Goal: Transaction & Acquisition: Purchase product/service

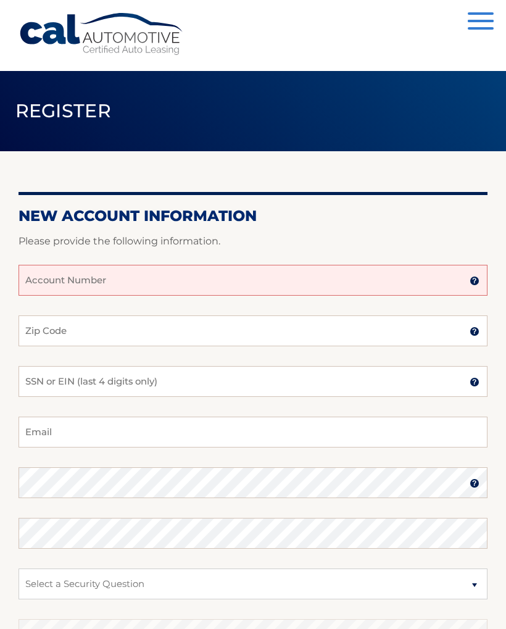
click at [119, 275] on input "Account Number" at bounding box center [253, 280] width 469 height 31
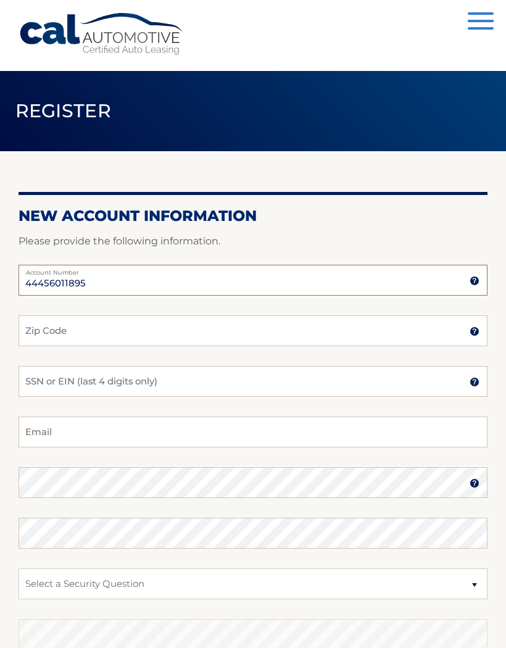
type input "44456011895"
click at [86, 334] on input "Zip Code" at bounding box center [253, 330] width 469 height 31
type input "07432"
click at [72, 384] on input "SSN or EIN (last 4 digits only)" at bounding box center [253, 381] width 469 height 31
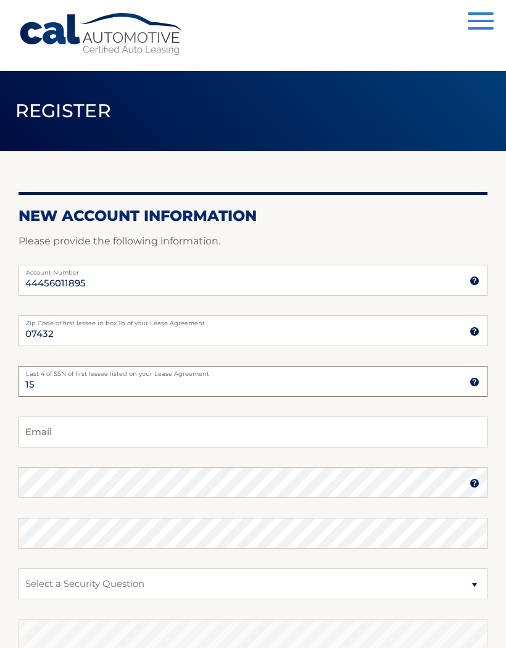
type input "1"
type input "9993"
click at [107, 427] on input "Email" at bounding box center [253, 432] width 469 height 31
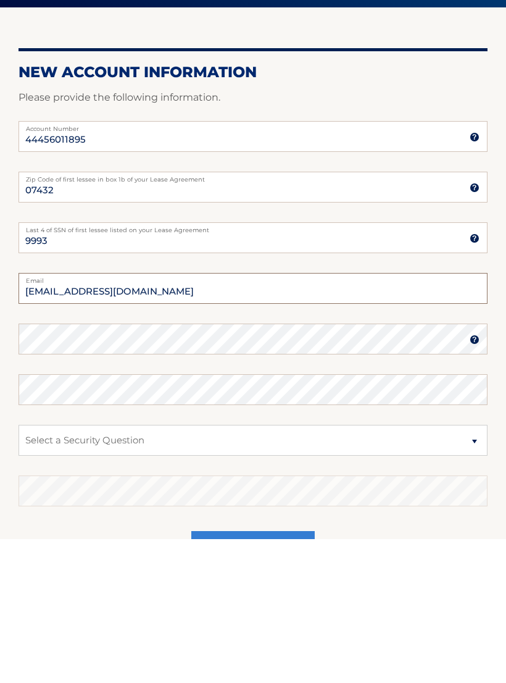
type input "[EMAIL_ADDRESS][DOMAIN_NAME]"
click at [151, 569] on select "Select a Security Question What was the name of your elementary school? What is…" at bounding box center [253, 584] width 469 height 31
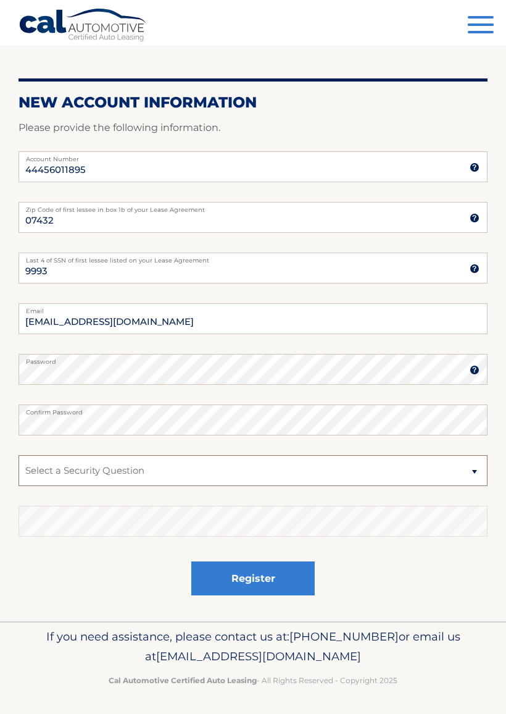
select select "2"
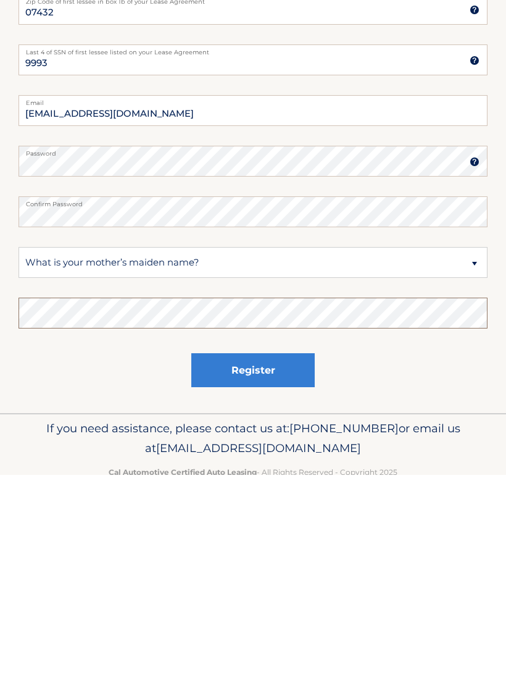
scroll to position [144, 0]
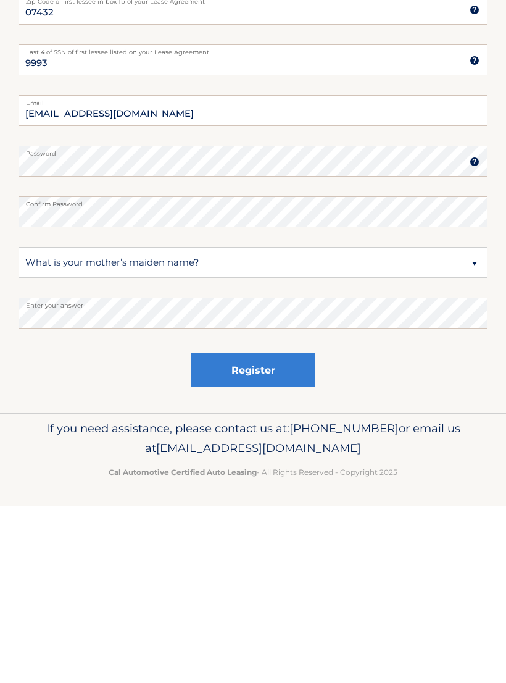
click at [278, 530] on button "Register" at bounding box center [252, 547] width 123 height 34
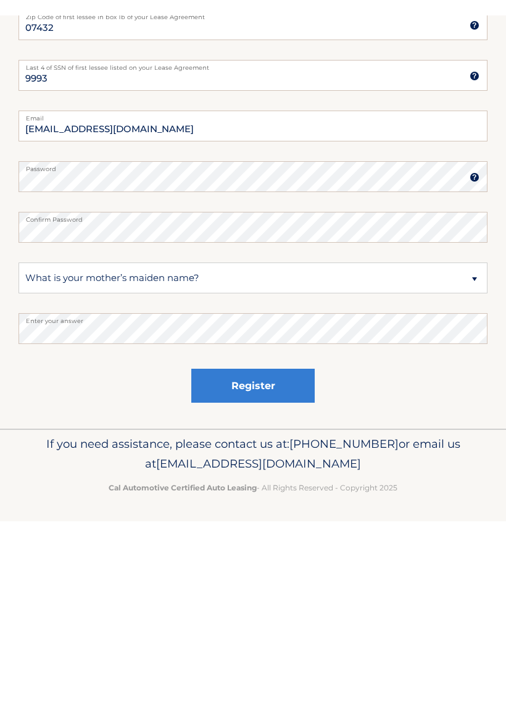
scroll to position [114, 0]
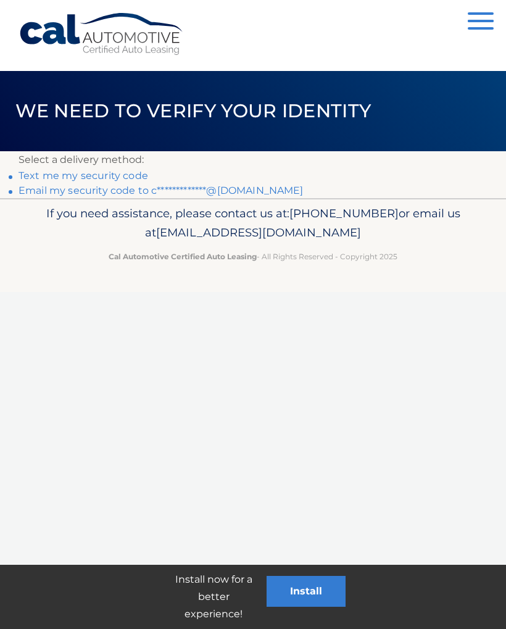
click at [118, 178] on link "Text me my security code" at bounding box center [84, 176] width 130 height 12
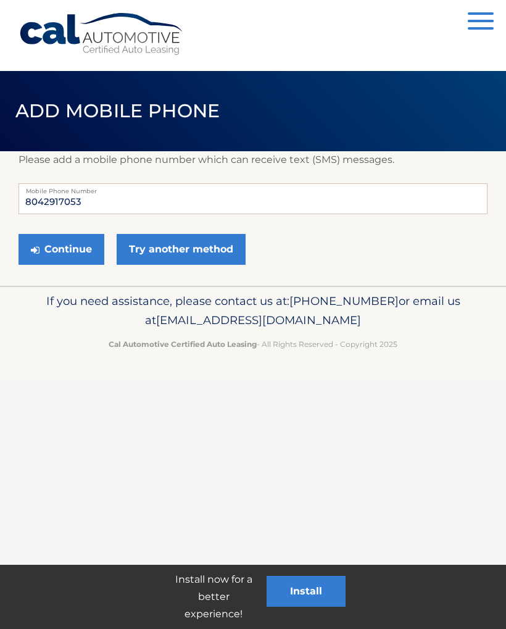
click at [77, 249] on button "Continue" at bounding box center [62, 249] width 86 height 31
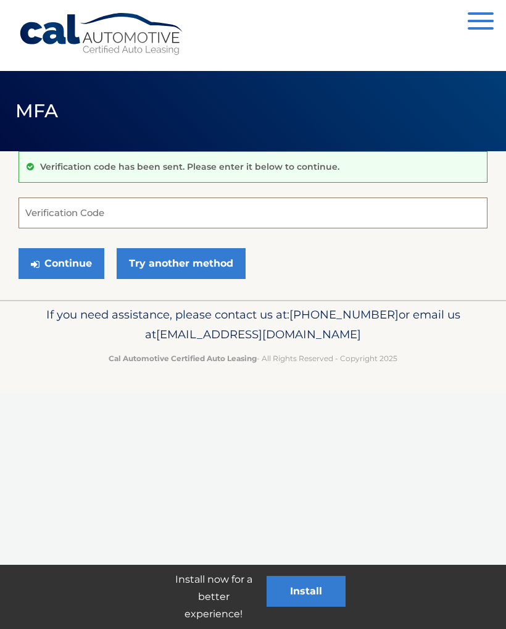
click at [148, 214] on input "Verification Code" at bounding box center [253, 213] width 469 height 31
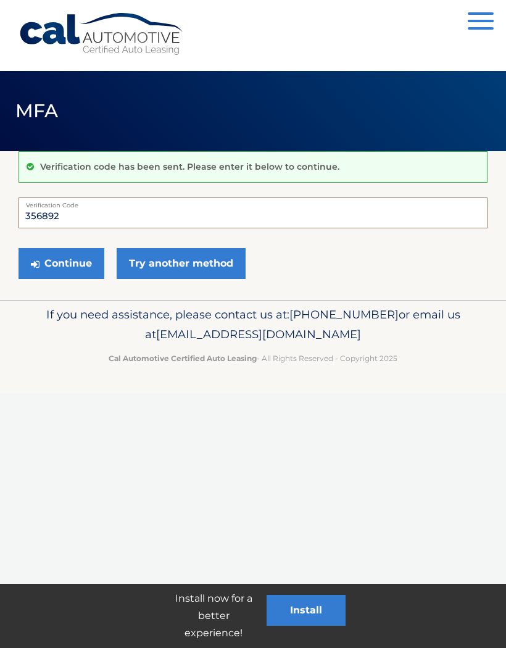
type input "356892"
click at [202, 265] on link "Try another method" at bounding box center [181, 263] width 129 height 31
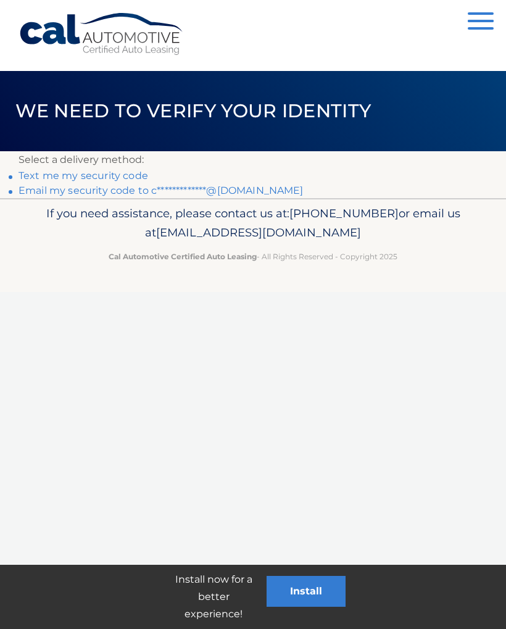
click at [302, 594] on button "Install" at bounding box center [306, 591] width 79 height 31
click at [128, 180] on link "Text me my security code" at bounding box center [84, 176] width 130 height 12
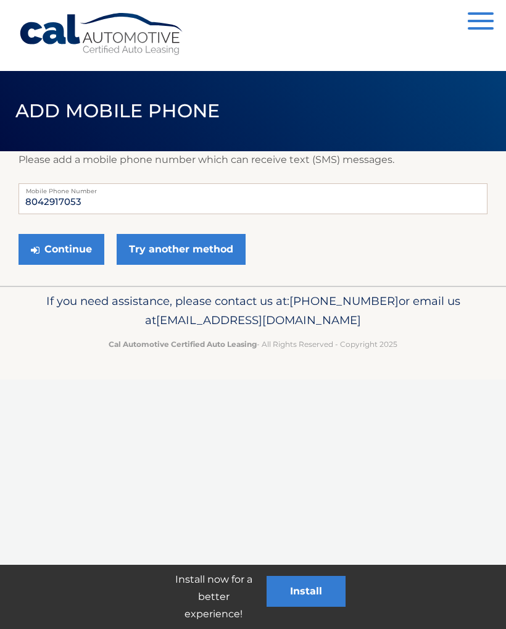
click at [73, 254] on button "Continue" at bounding box center [62, 249] width 86 height 31
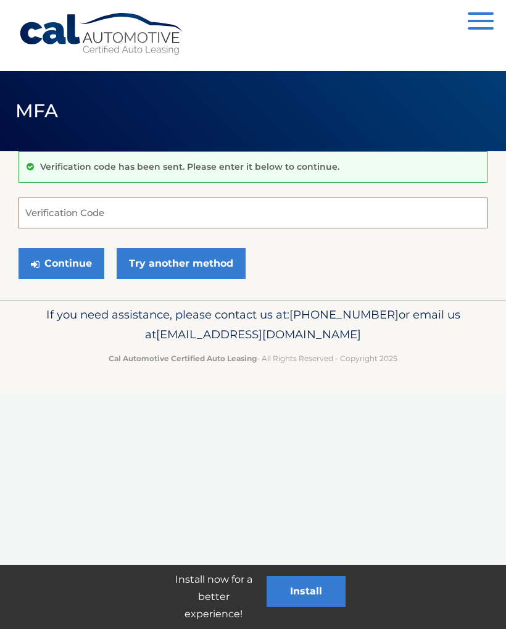
click at [127, 215] on input "Verification Code" at bounding box center [253, 213] width 469 height 31
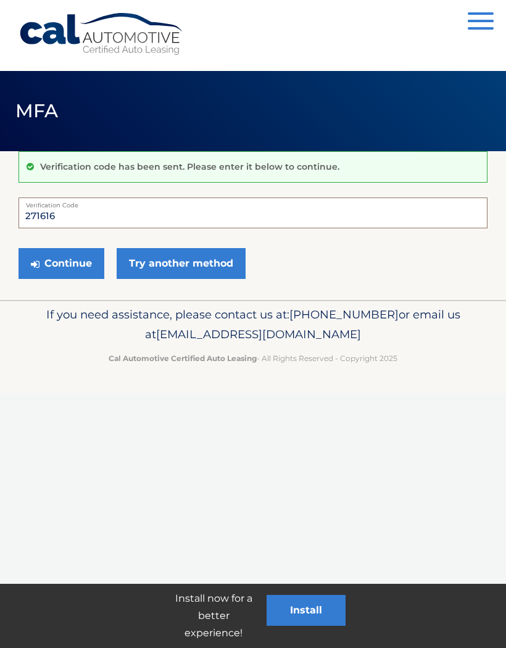
type input "271616"
click at [77, 264] on button "Continue" at bounding box center [62, 263] width 86 height 31
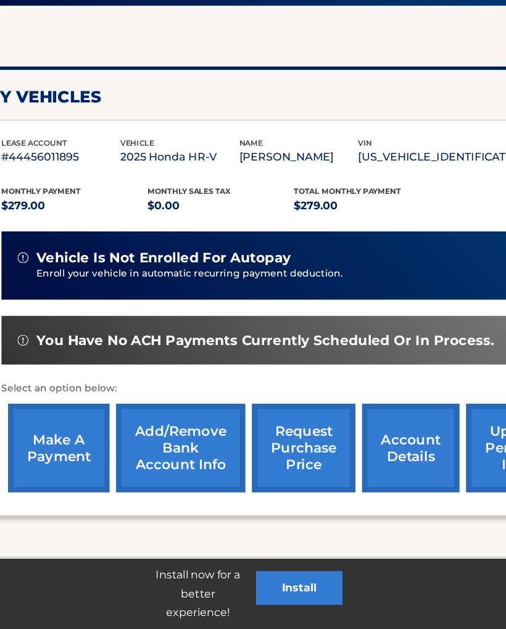
scroll to position [94, 0]
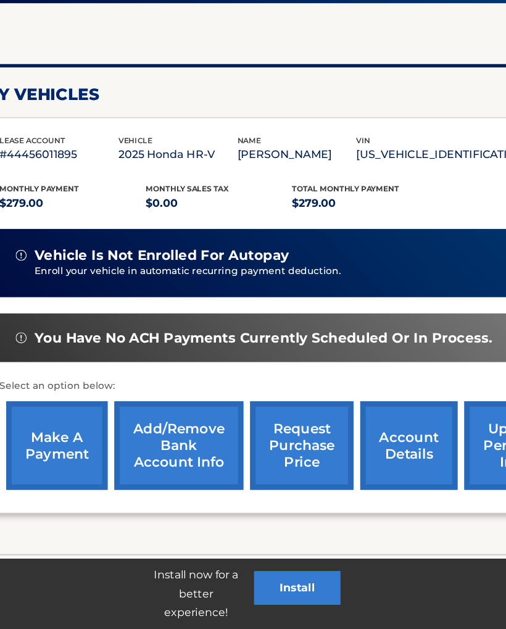
click at [59, 421] on link "make a payment" at bounding box center [86, 461] width 93 height 81
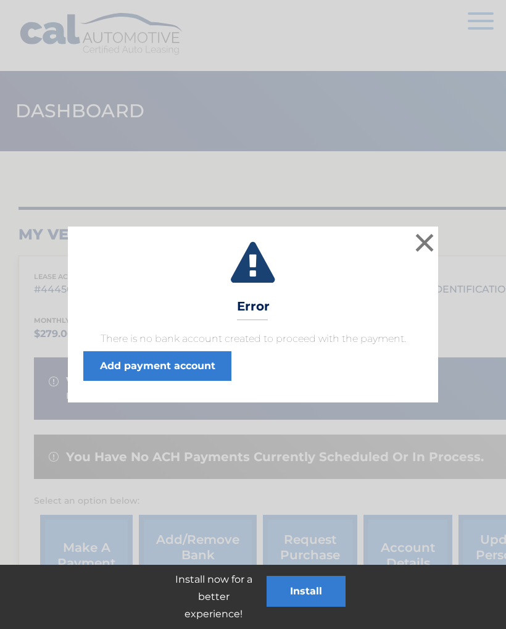
click at [425, 243] on button "×" at bounding box center [424, 242] width 25 height 25
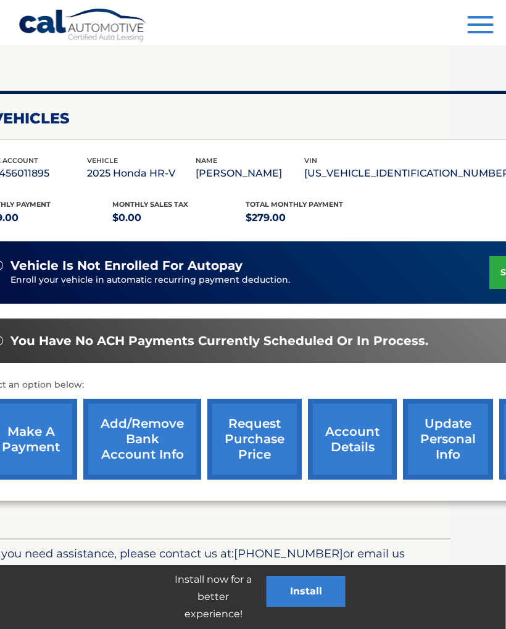
scroll to position [116, 0]
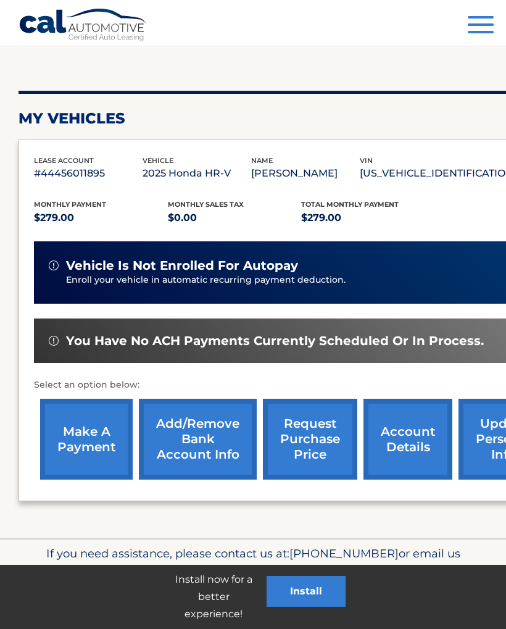
click at [220, 435] on link "Add/Remove bank account info" at bounding box center [198, 439] width 118 height 81
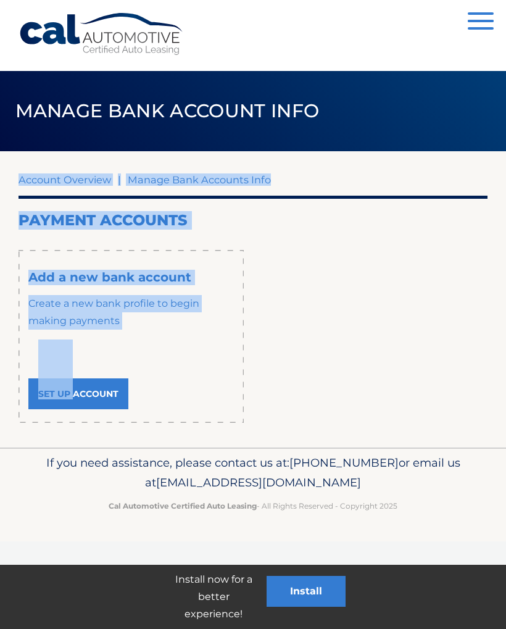
click at [88, 396] on link "Set Up Account" at bounding box center [78, 393] width 100 height 31
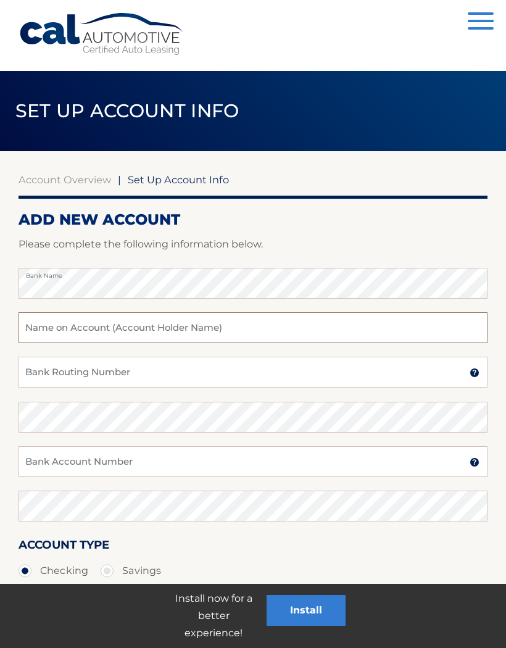
click at [194, 333] on input "text" at bounding box center [253, 327] width 469 height 31
type input "[PERSON_NAME]"
click at [119, 372] on input "Bank Routing Number" at bounding box center [253, 372] width 469 height 31
type input "022000046"
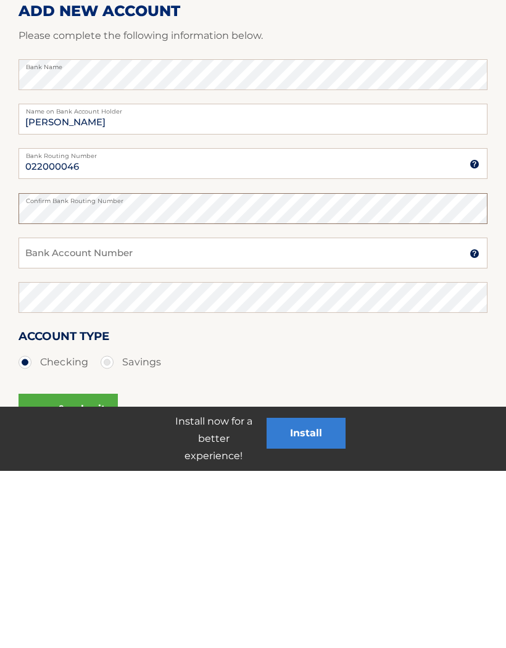
scroll to position [36, 0]
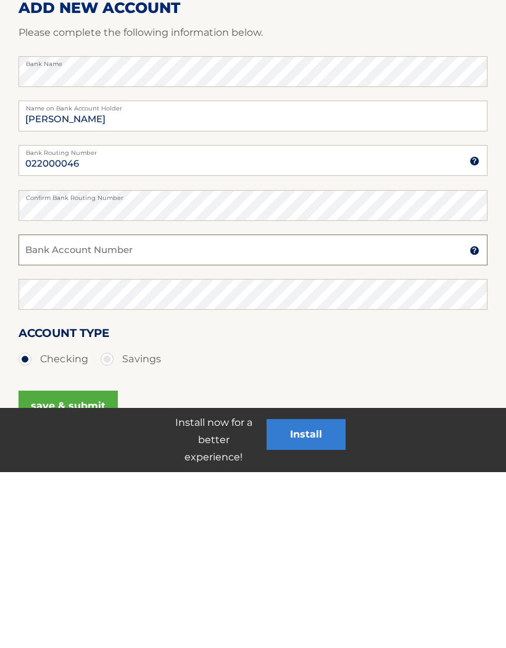
click at [106, 410] on input "Bank Account Number" at bounding box center [253, 425] width 469 height 31
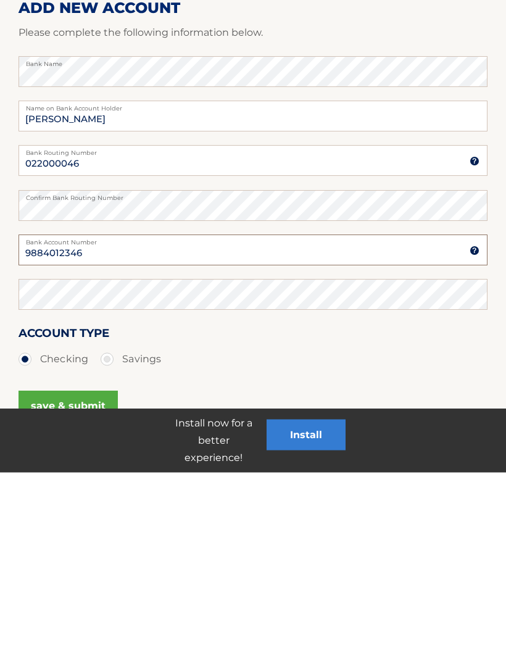
type input "9884012346"
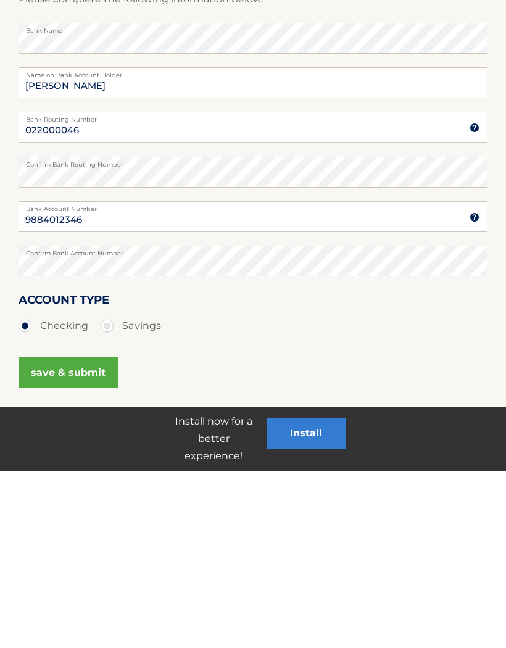
scroll to position [111, 0]
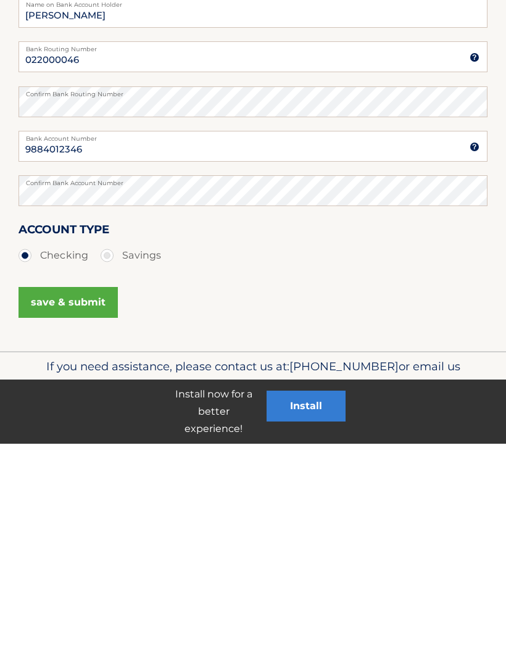
click at [78, 491] on button "save & submit" at bounding box center [68, 506] width 99 height 31
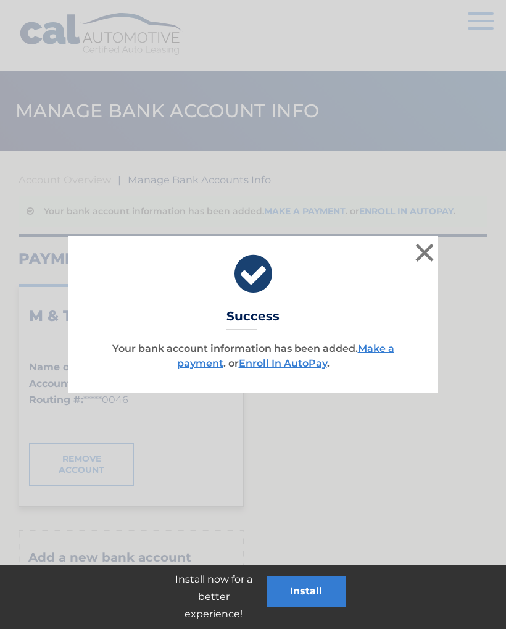
click at [429, 250] on button "×" at bounding box center [424, 252] width 25 height 25
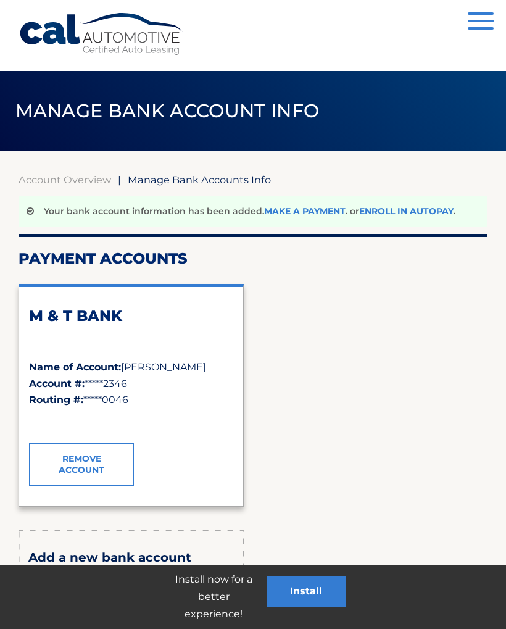
click at [312, 214] on link "Make a payment" at bounding box center [304, 211] width 81 height 11
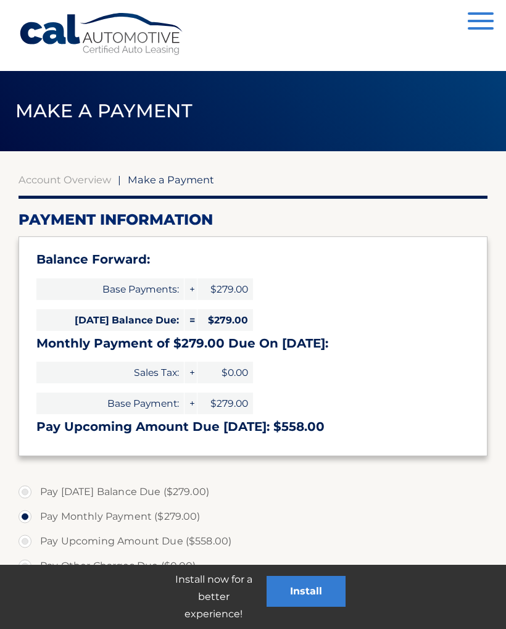
select select "ODhjNzhlMWQtMGI1YS00MTlmLWIxYmYtYTIzOWJjY2MyMWFj"
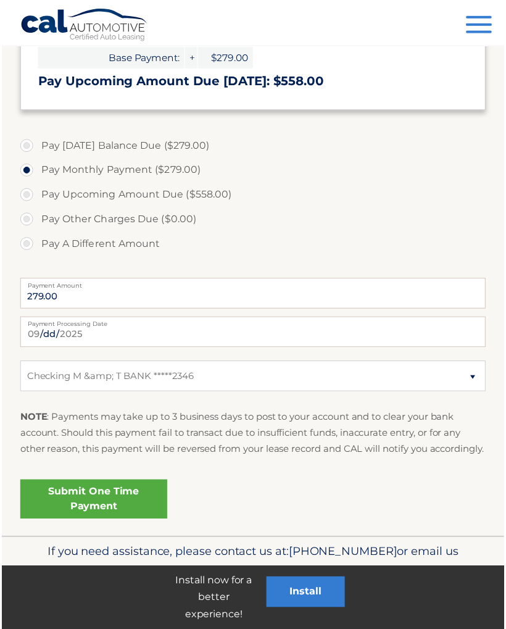
scroll to position [363, 0]
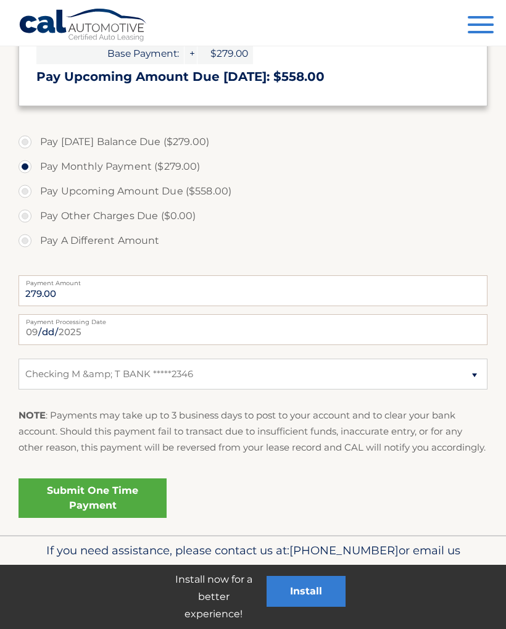
click at [140, 498] on link "Submit One Time Payment" at bounding box center [93, 498] width 148 height 40
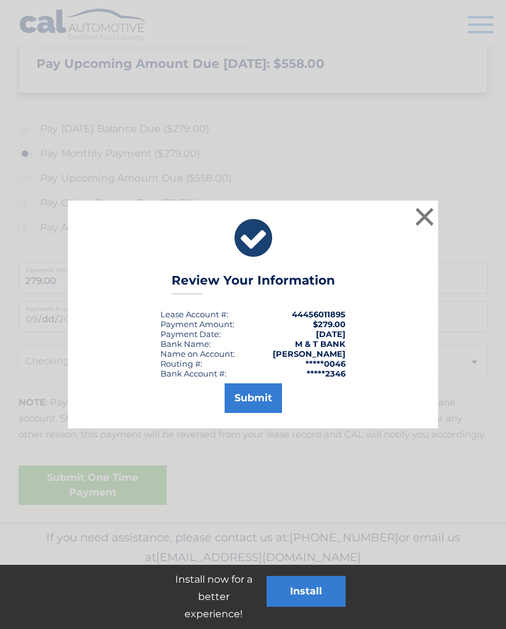
click at [273, 404] on button "Submit" at bounding box center [253, 398] width 57 height 30
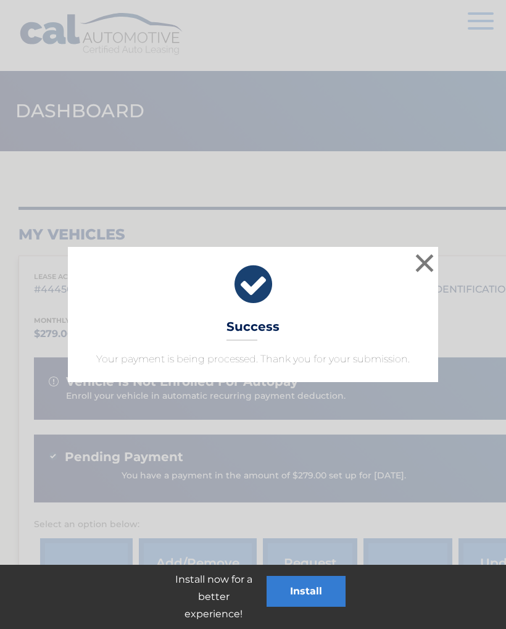
click at [432, 258] on button "×" at bounding box center [424, 263] width 25 height 25
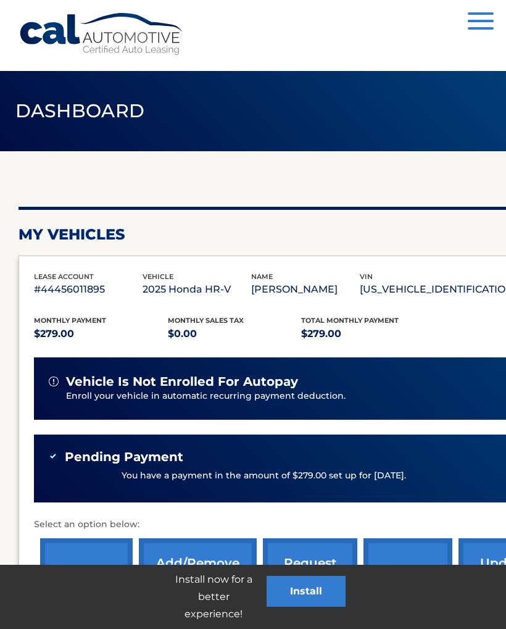
scroll to position [139, 0]
